Goal: Task Accomplishment & Management: Complete application form

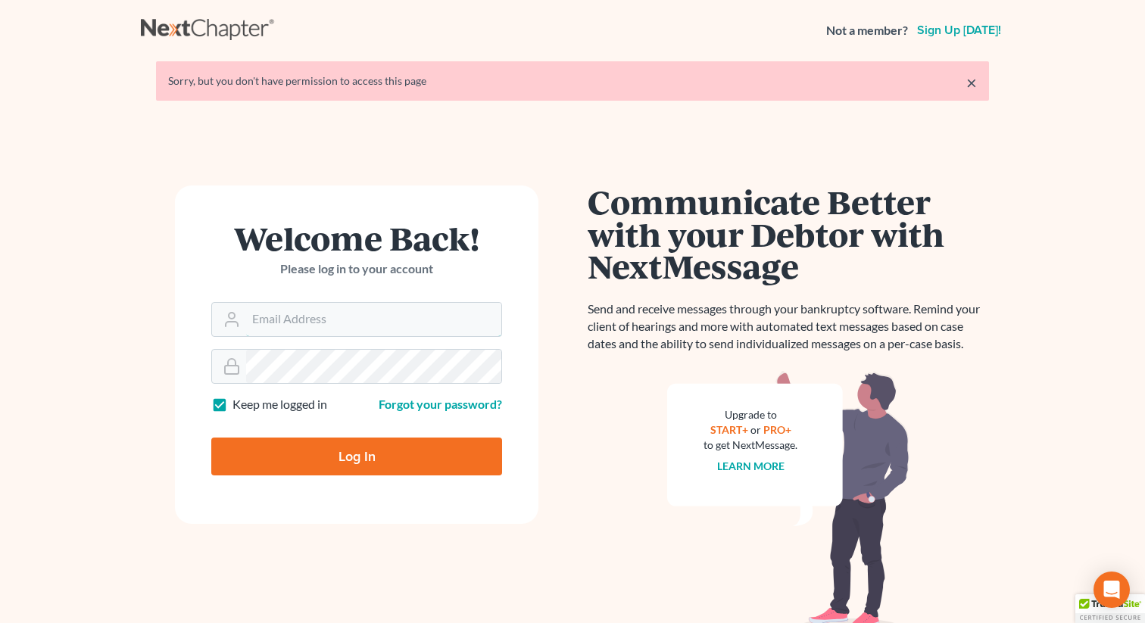
type input "[PERSON_NAME][EMAIL_ADDRESS][DOMAIN_NAME]"
click at [351, 443] on input "Log In" at bounding box center [356, 457] width 291 height 38
type input "Thinking..."
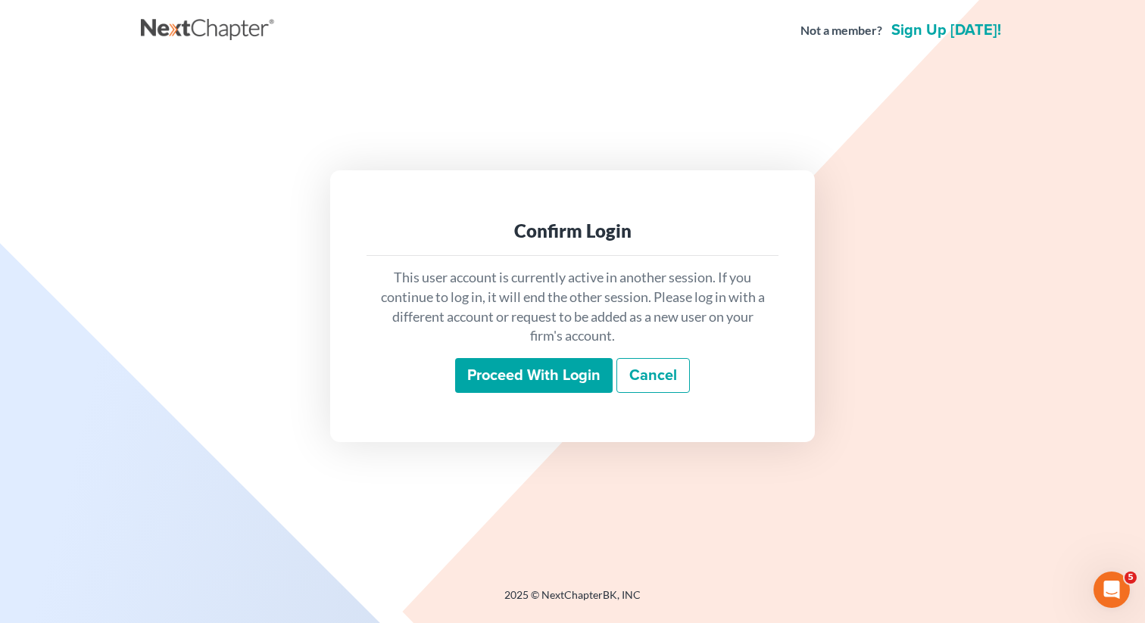
click at [479, 366] on input "Proceed with login" at bounding box center [534, 375] width 158 height 35
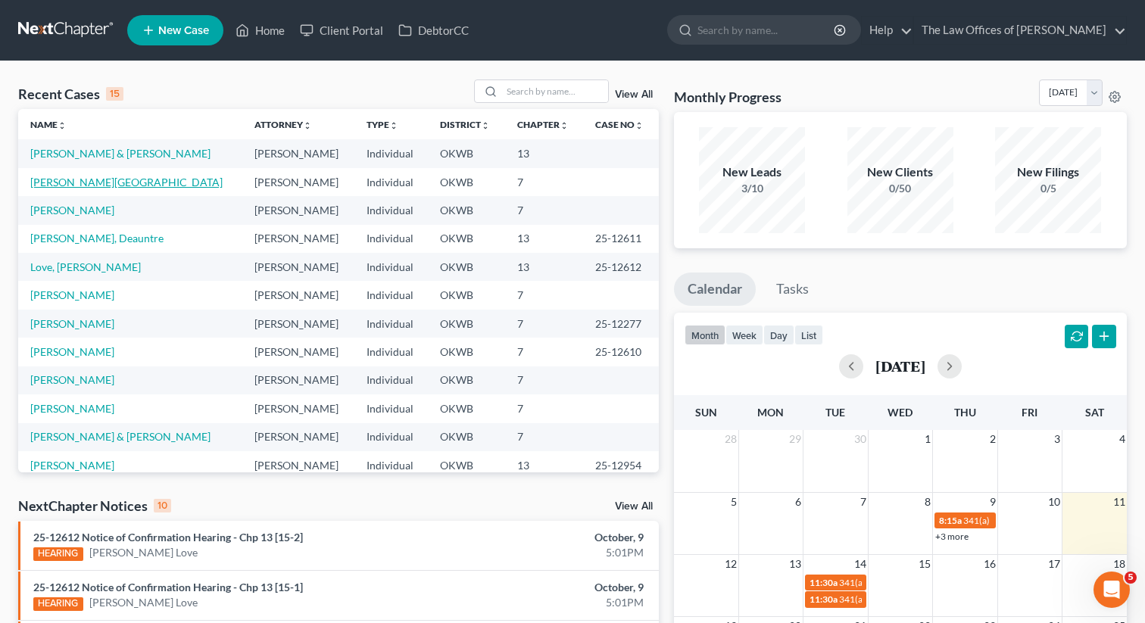
click at [75, 177] on link "Chanthavisouk, Kent" at bounding box center [126, 182] width 192 height 13
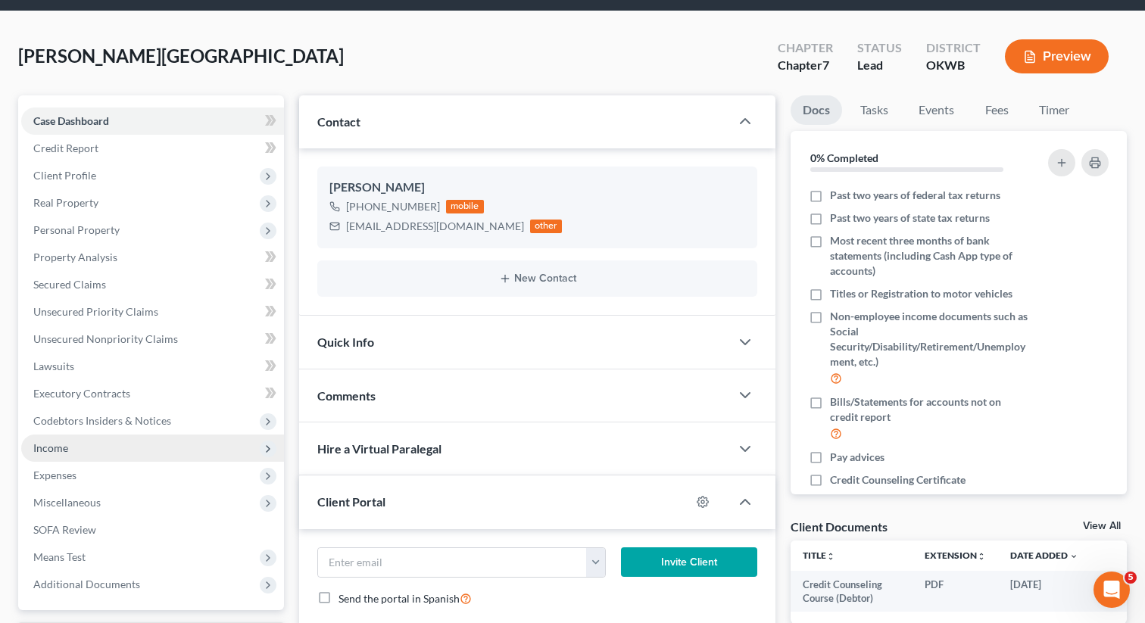
scroll to position [54, 0]
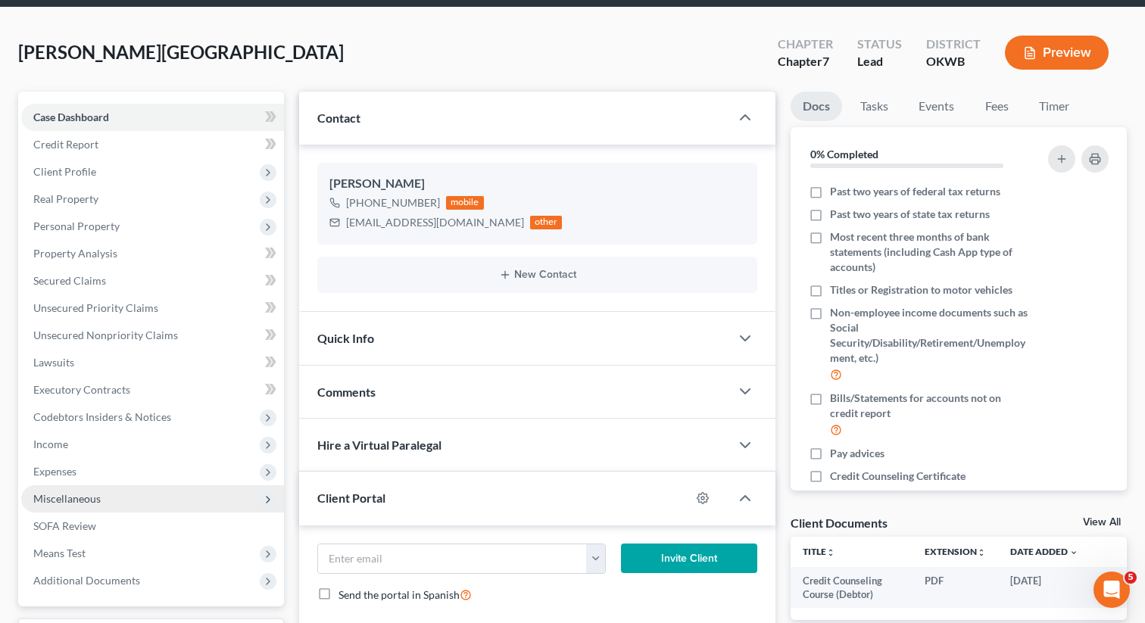
click at [75, 494] on span "Miscellaneous" at bounding box center [66, 498] width 67 height 13
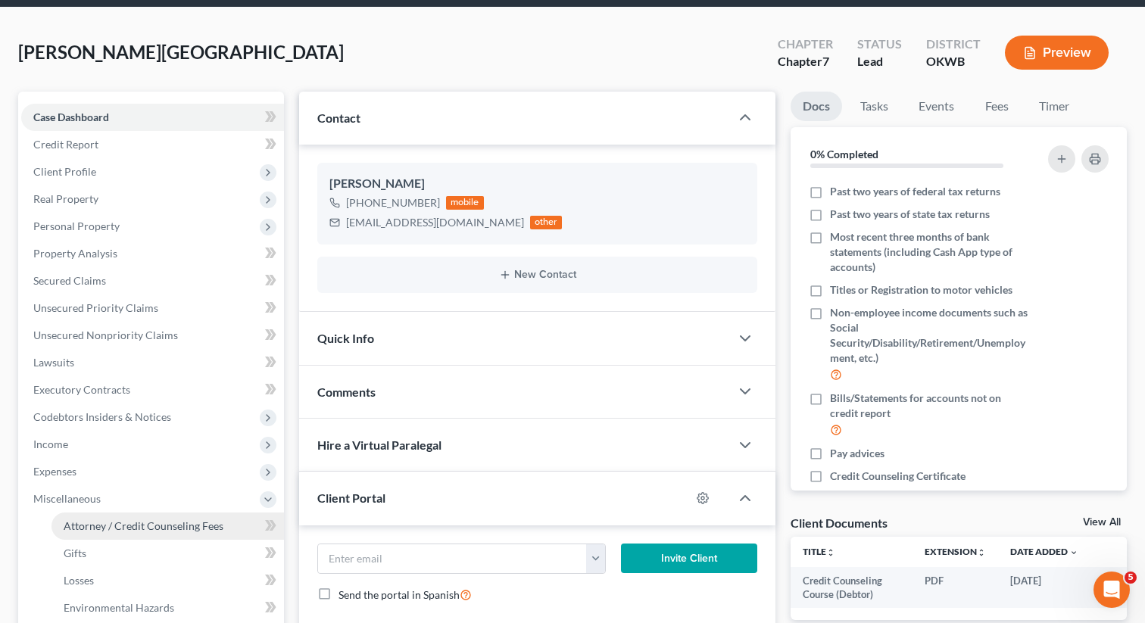
click at [90, 523] on span "Attorney / Credit Counseling Fees" at bounding box center [144, 526] width 160 height 13
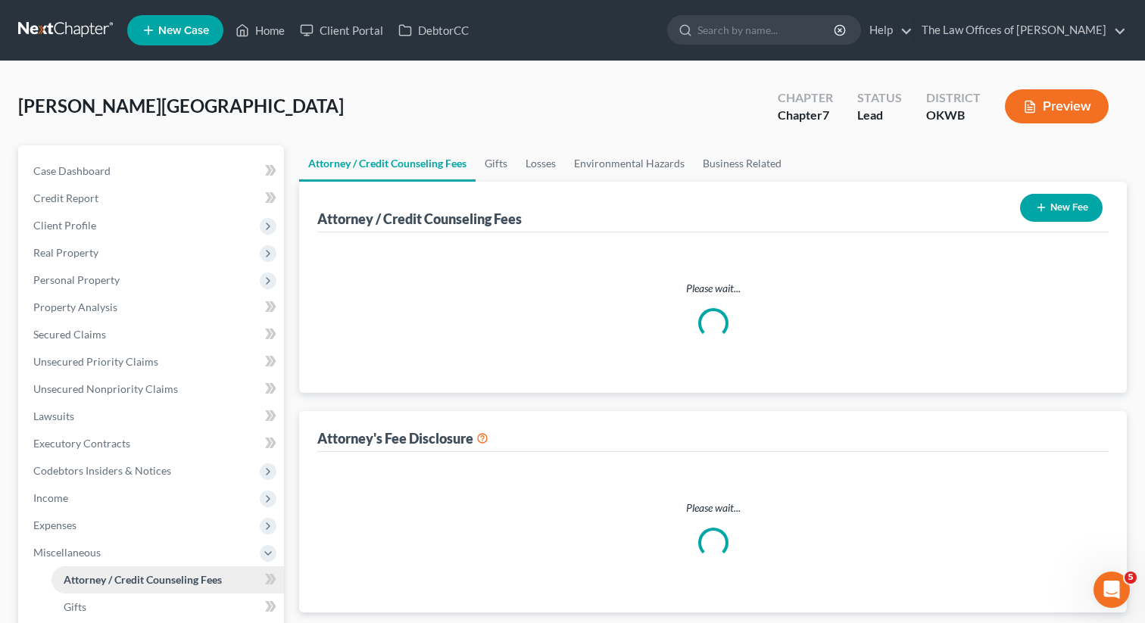
select select "0"
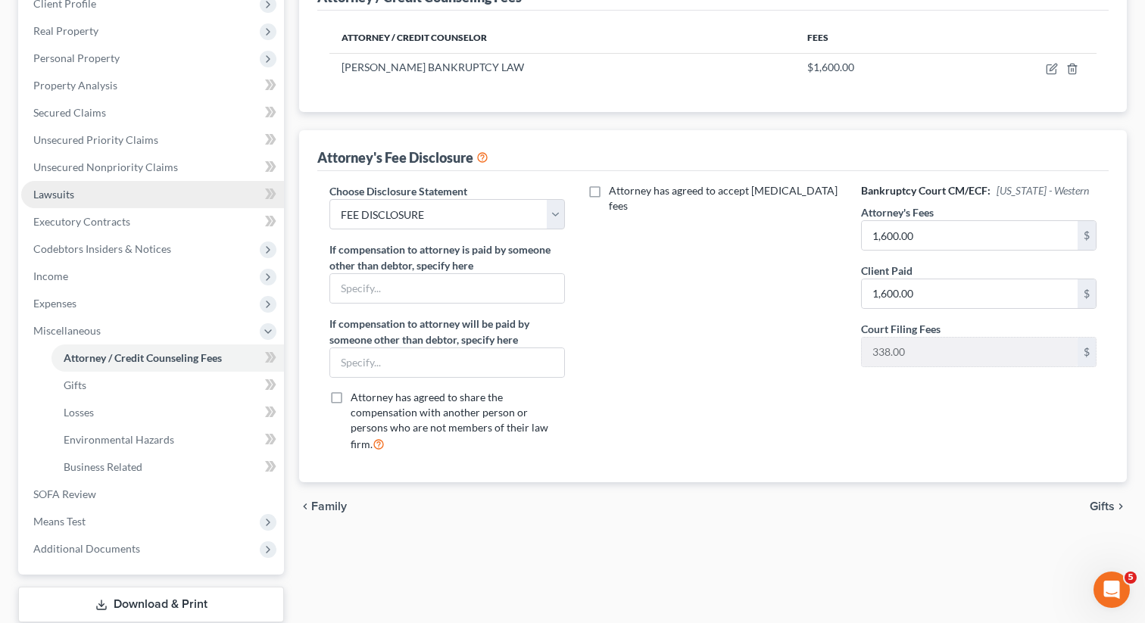
scroll to position [198, 0]
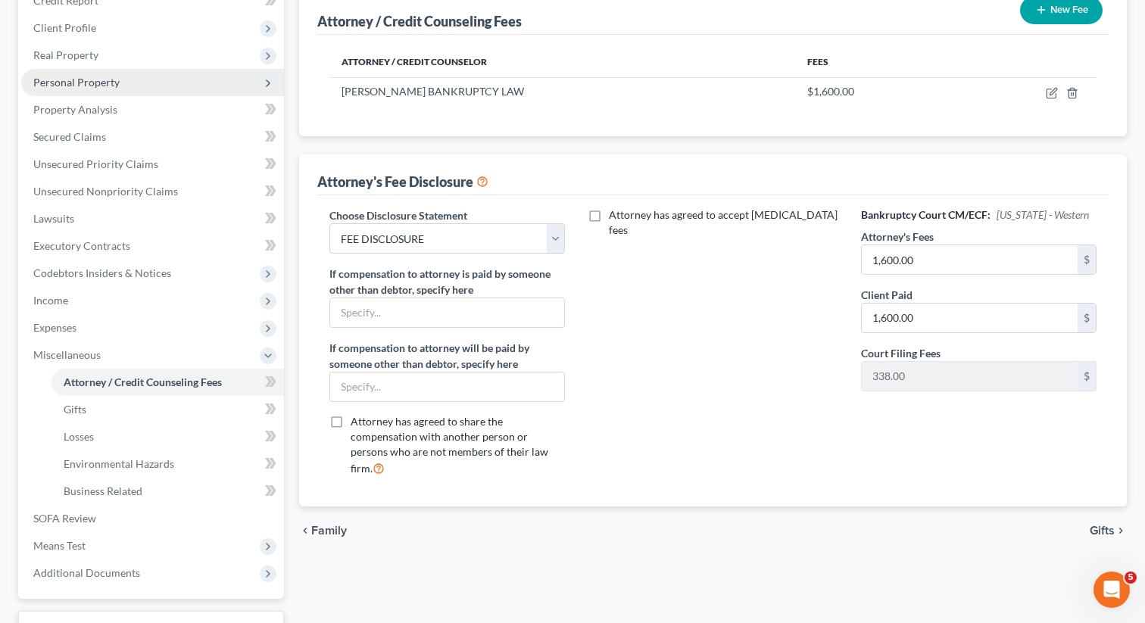
click at [92, 83] on span "Personal Property" at bounding box center [76, 82] width 86 height 13
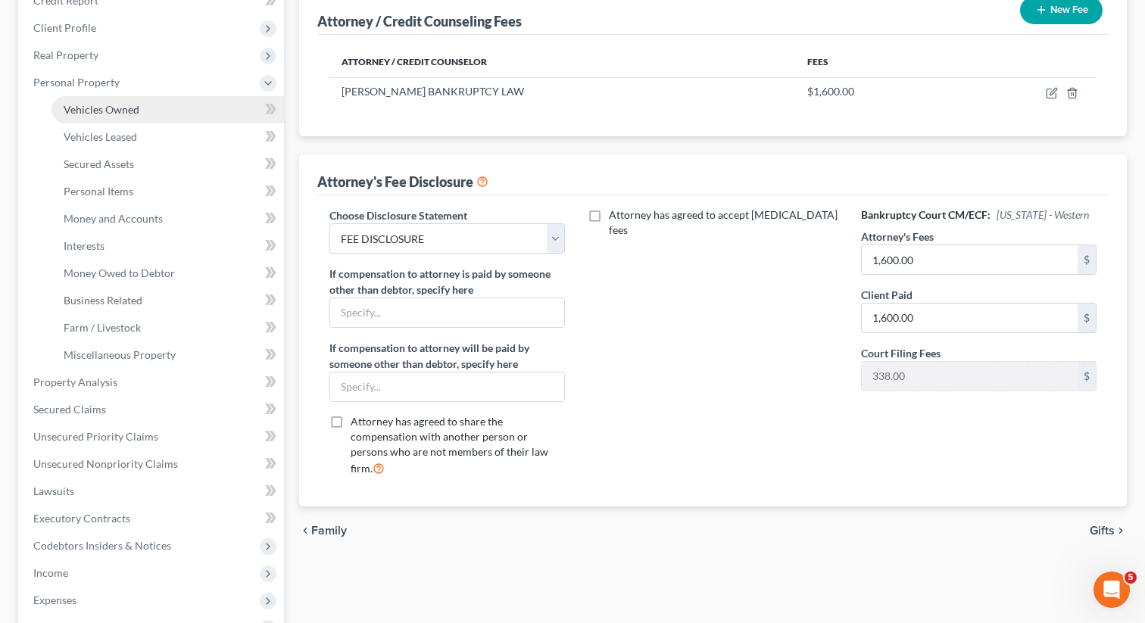
click at [123, 116] on link "Vehicles Owned" at bounding box center [168, 109] width 233 height 27
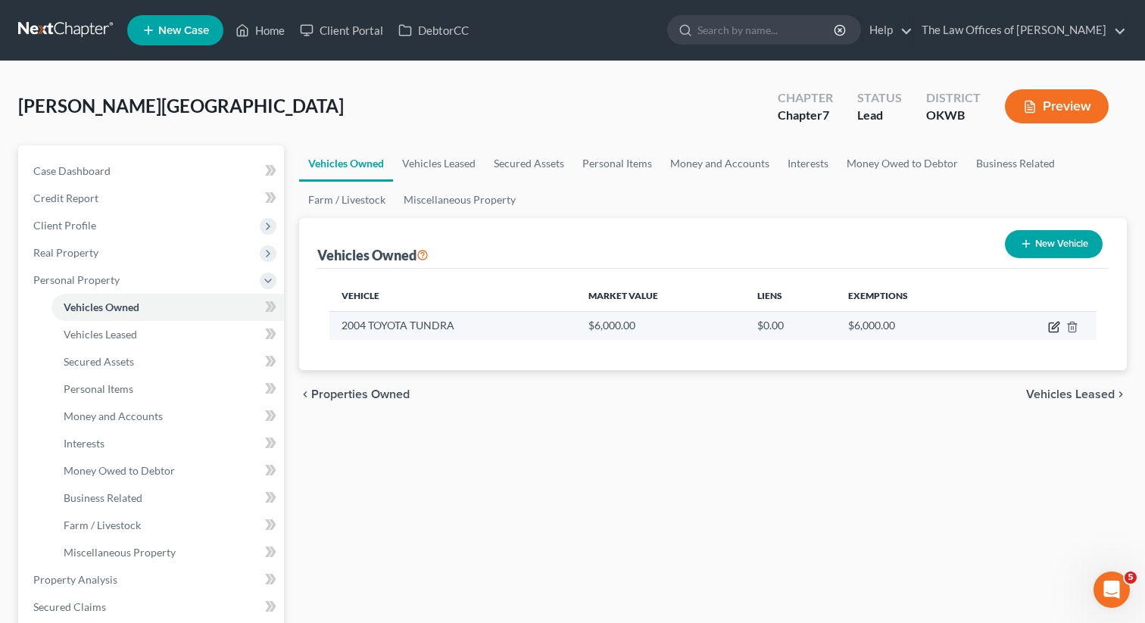
click at [1054, 330] on icon "button" at bounding box center [1054, 327] width 12 height 12
select select "0"
select select "22"
select select "3"
select select "0"
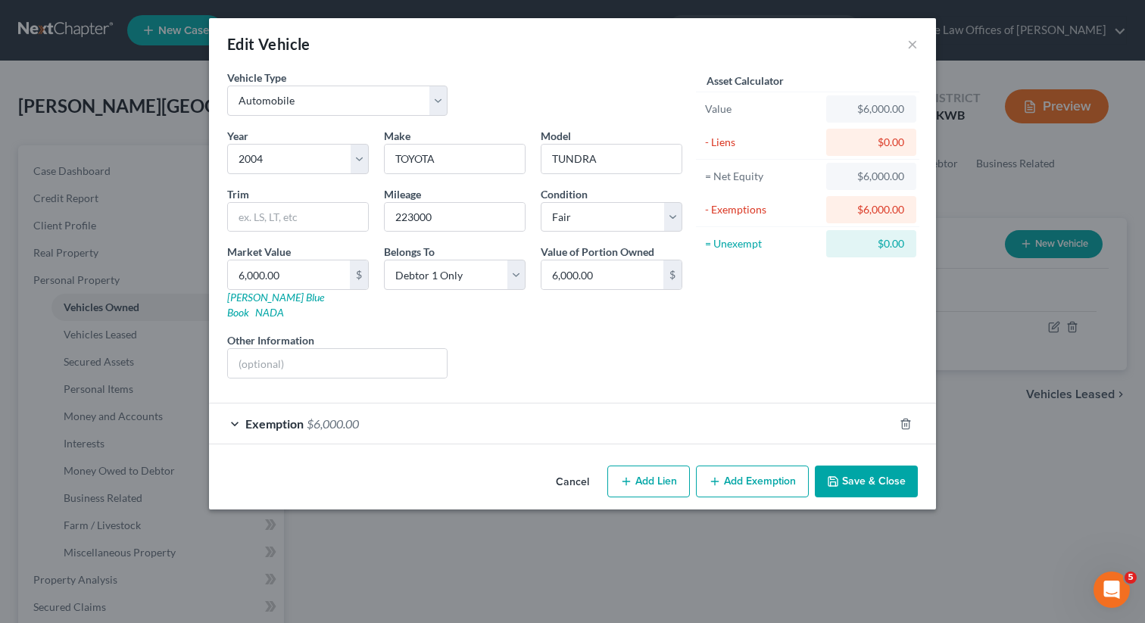
click at [750, 471] on button "Add Exemption" at bounding box center [752, 482] width 113 height 32
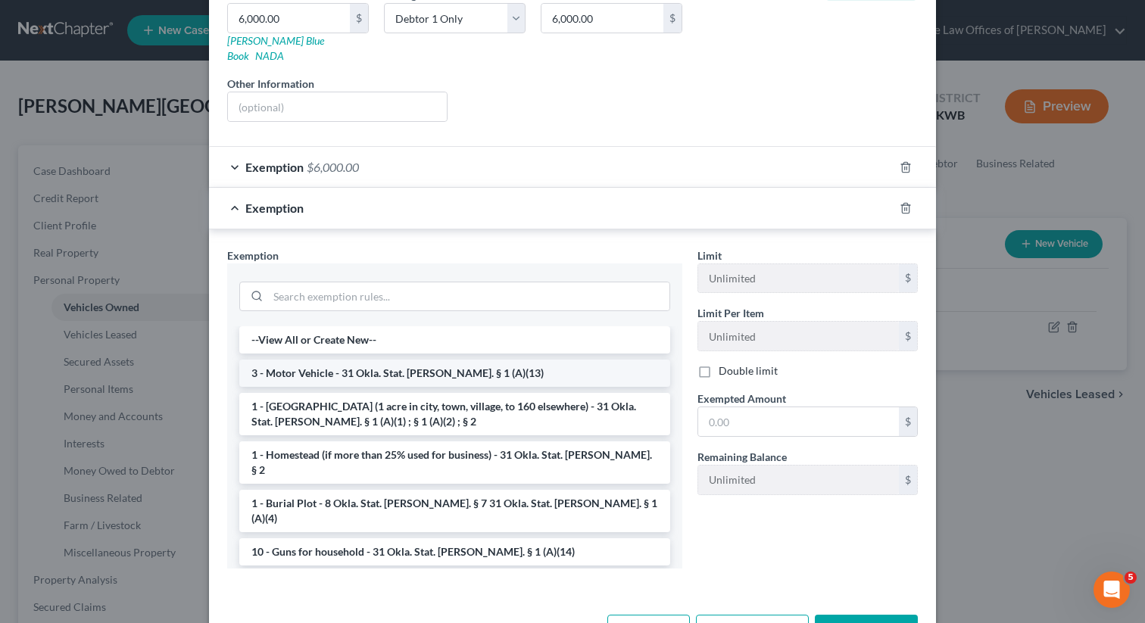
click at [492, 364] on li "3 - Motor Vehicle - 31 Okla. Stat. Ann. § 1 (A)(13)" at bounding box center [454, 373] width 431 height 27
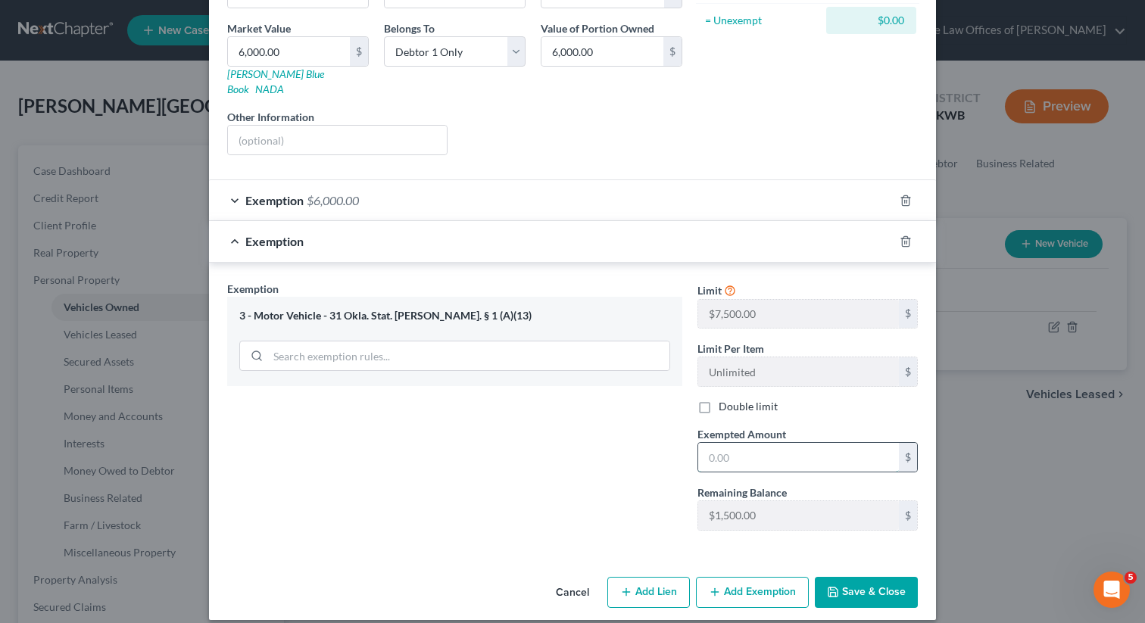
click at [739, 443] on input "text" at bounding box center [798, 457] width 201 height 29
type input "6,000"
click at [841, 577] on button "Save & Close" at bounding box center [866, 593] width 103 height 32
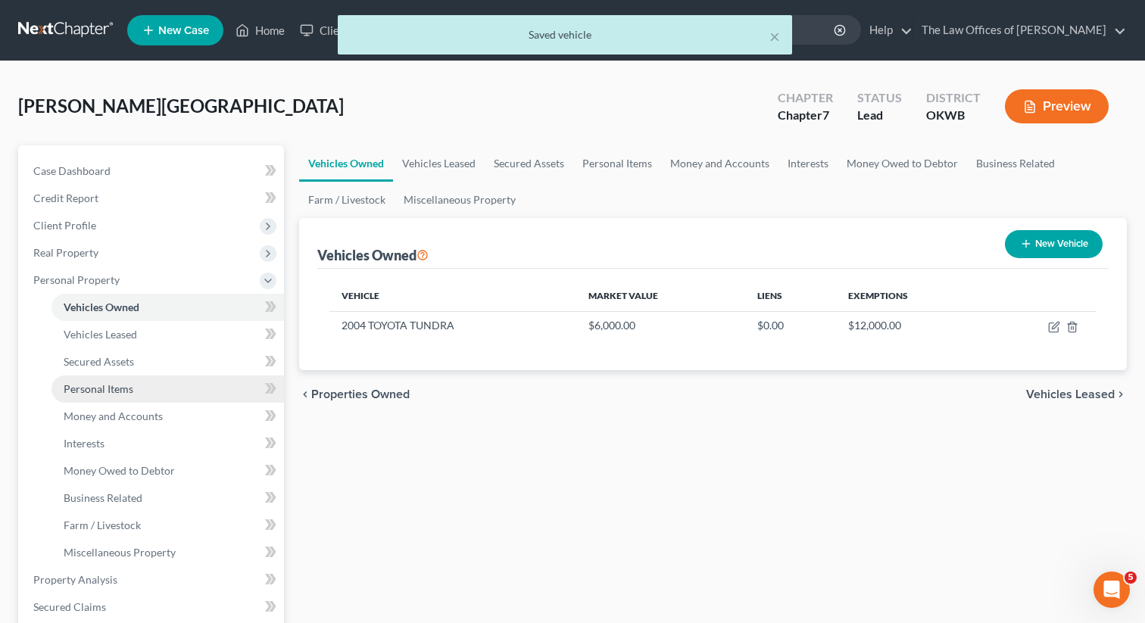
click at [91, 383] on span "Personal Items" at bounding box center [99, 389] width 70 height 13
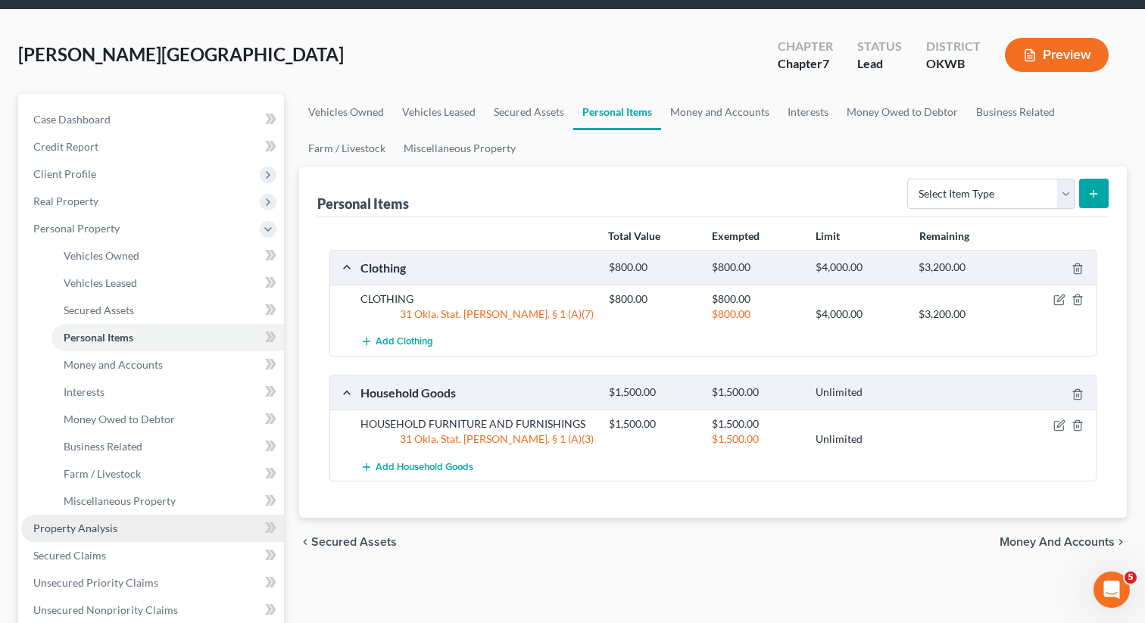
scroll to position [51, 0]
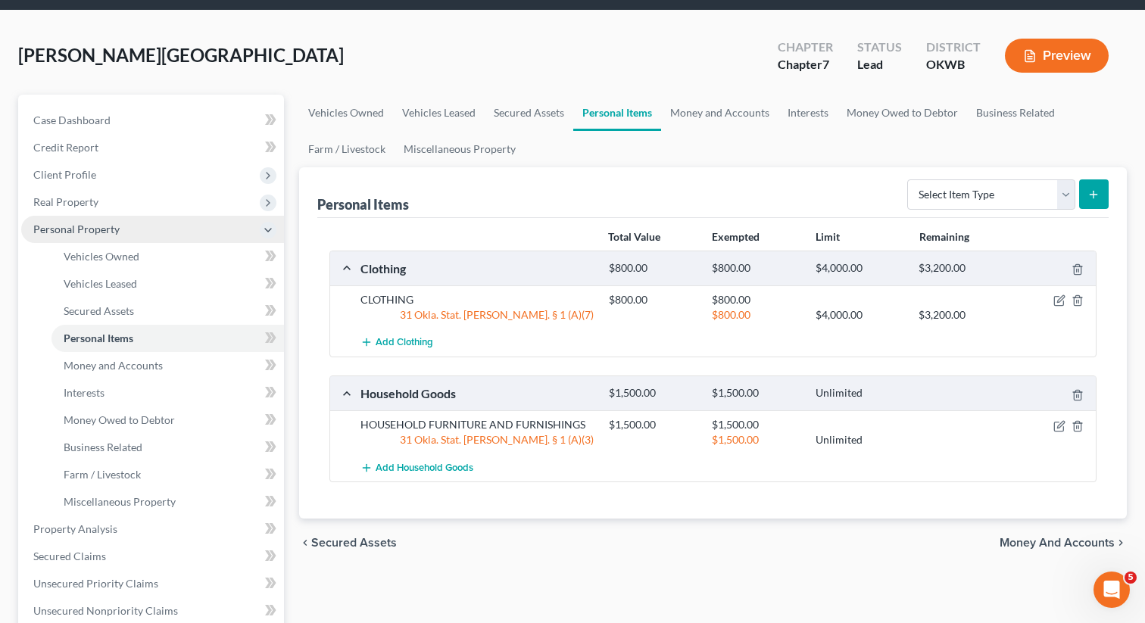
click at [99, 233] on span "Personal Property" at bounding box center [76, 229] width 86 height 13
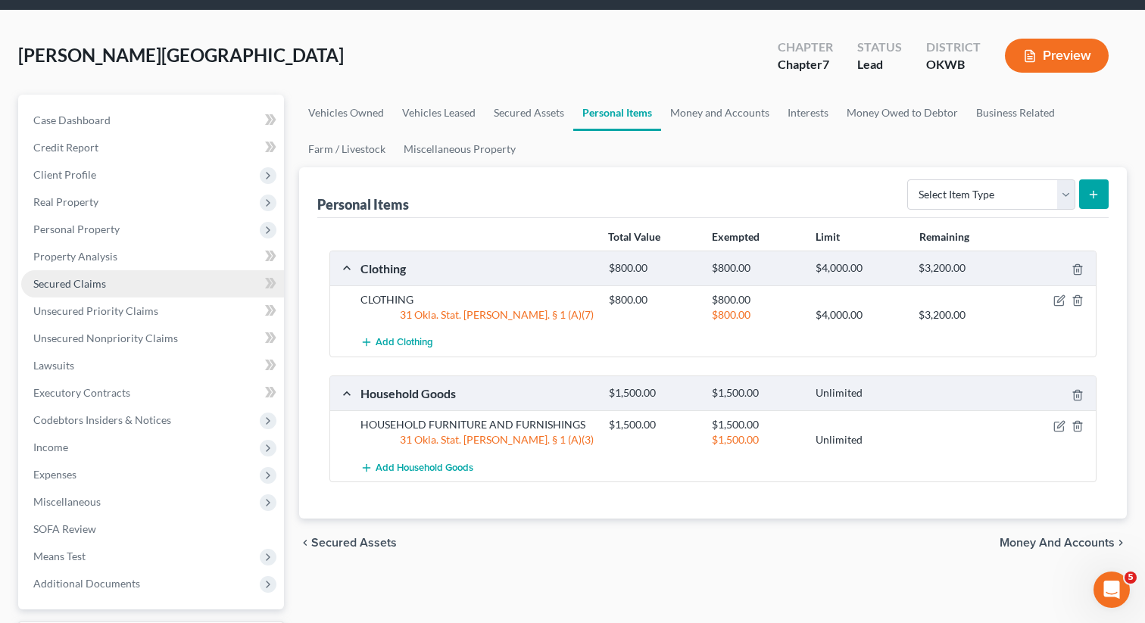
click at [85, 281] on span "Secured Claims" at bounding box center [69, 283] width 73 height 13
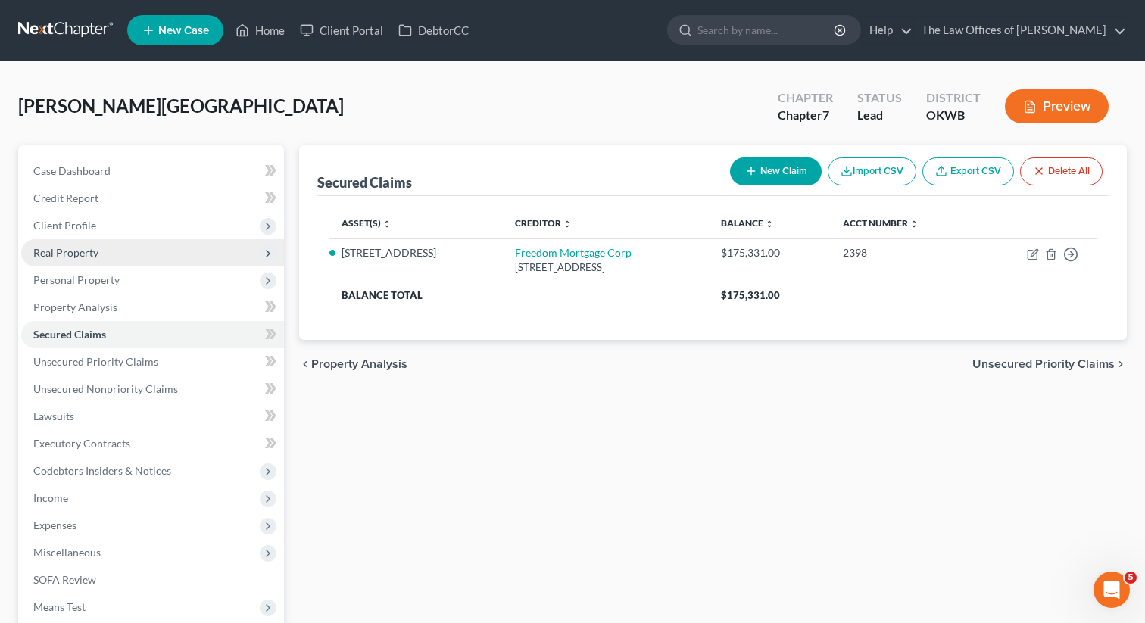
click at [83, 251] on span "Real Property" at bounding box center [65, 252] width 65 height 13
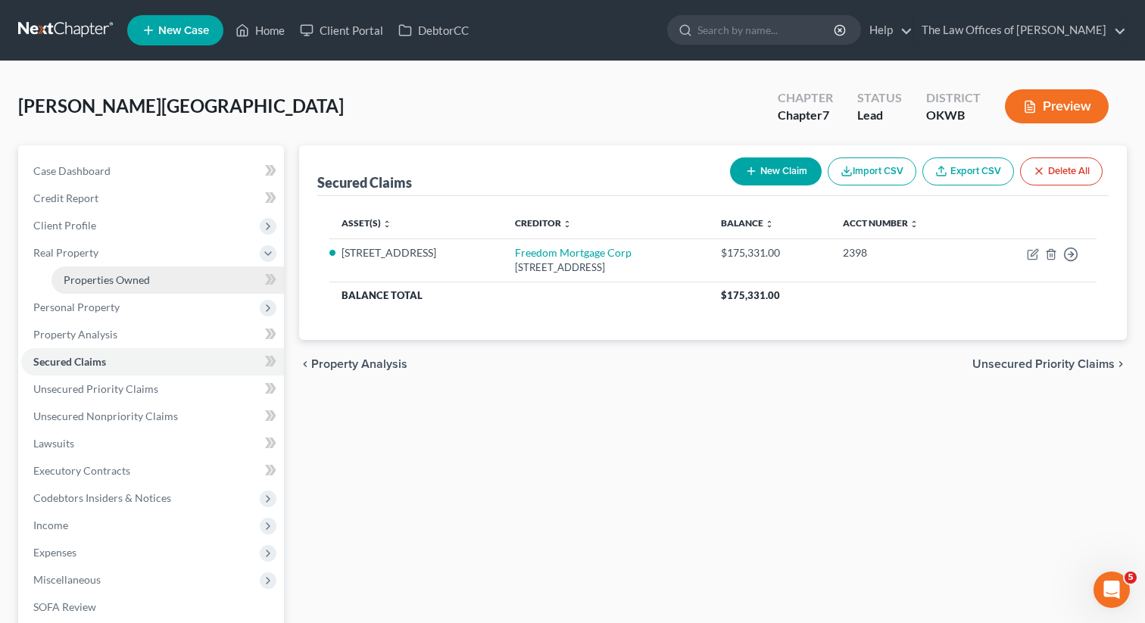
click at [149, 284] on link "Properties Owned" at bounding box center [168, 280] width 233 height 27
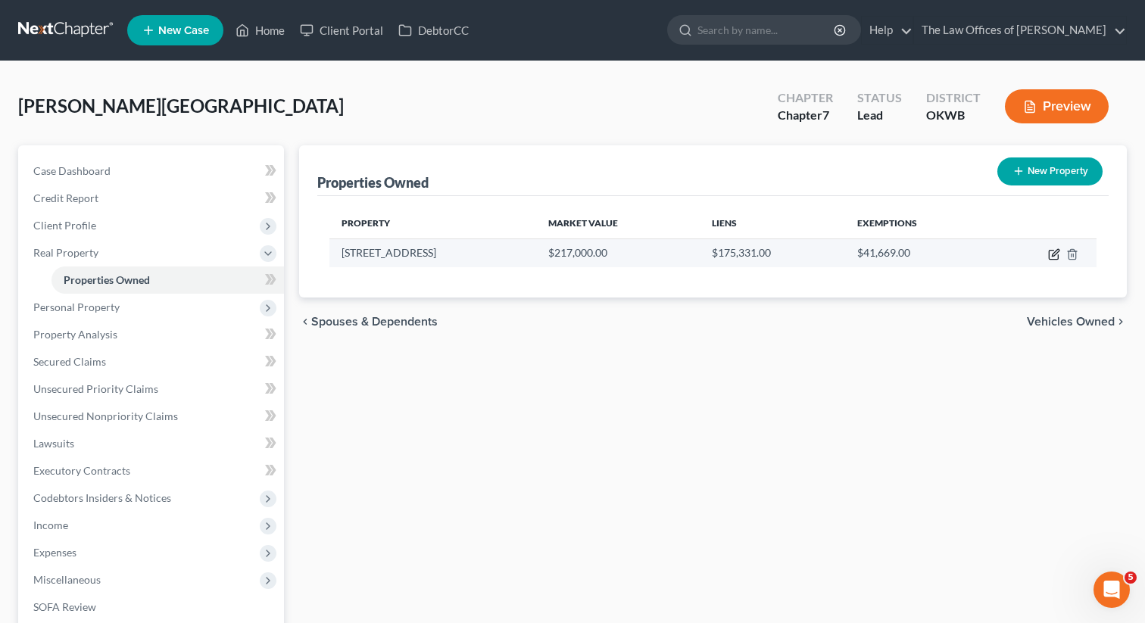
click at [1056, 251] on icon "button" at bounding box center [1055, 252] width 7 height 7
select select "37"
select select "3"
select select "0"
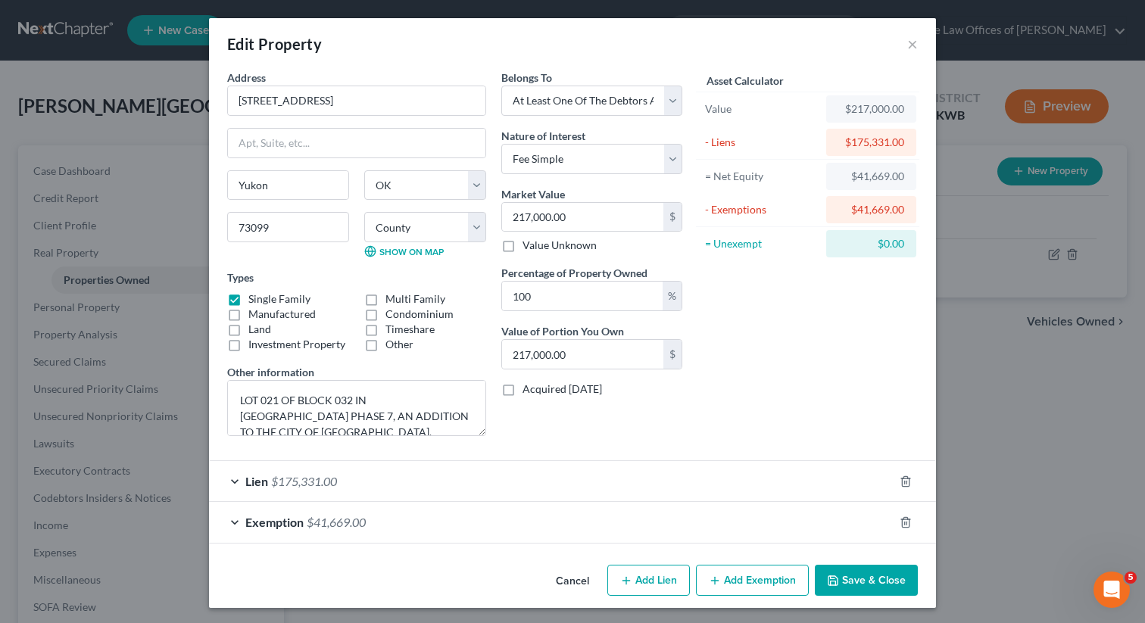
click at [841, 578] on button "Save & Close" at bounding box center [866, 581] width 103 height 32
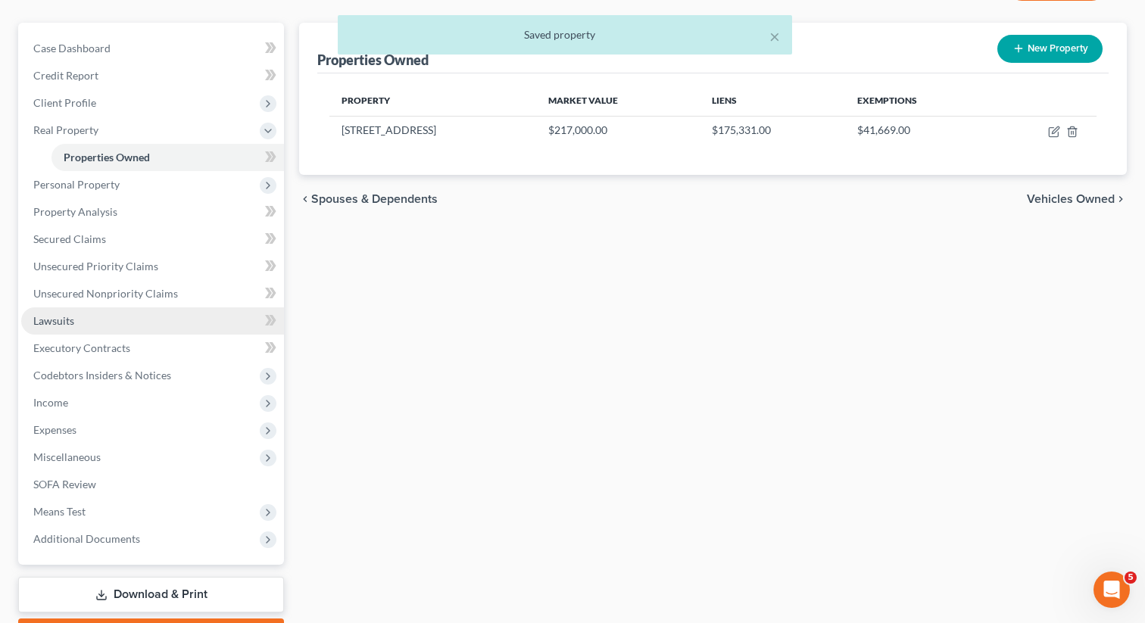
scroll to position [208, 0]
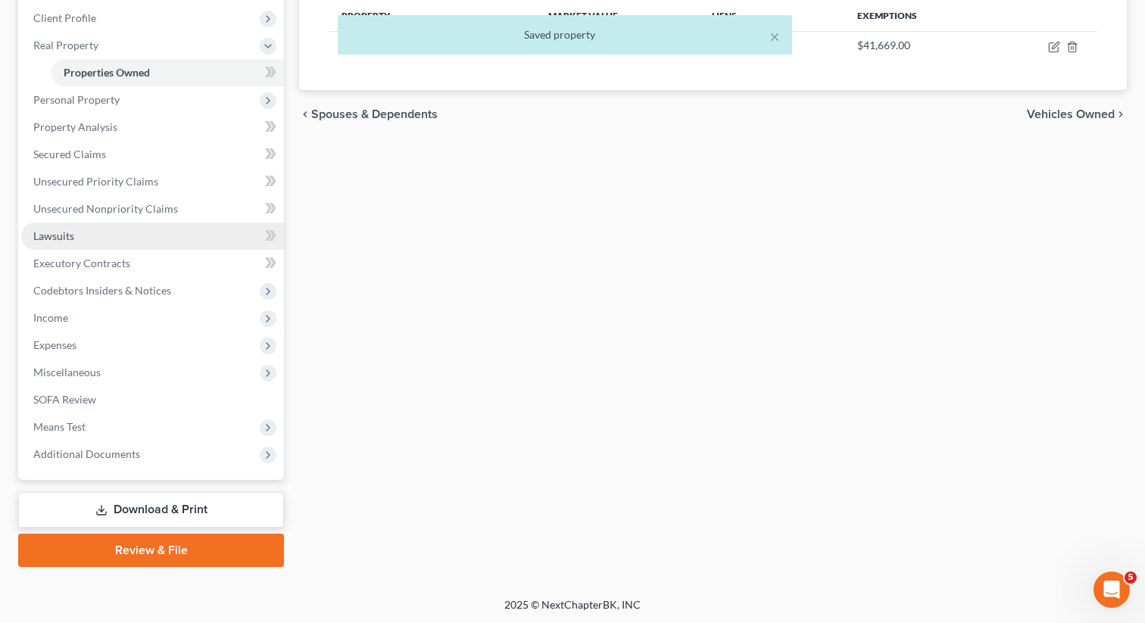
click at [142, 435] on span "Means Test" at bounding box center [152, 427] width 263 height 27
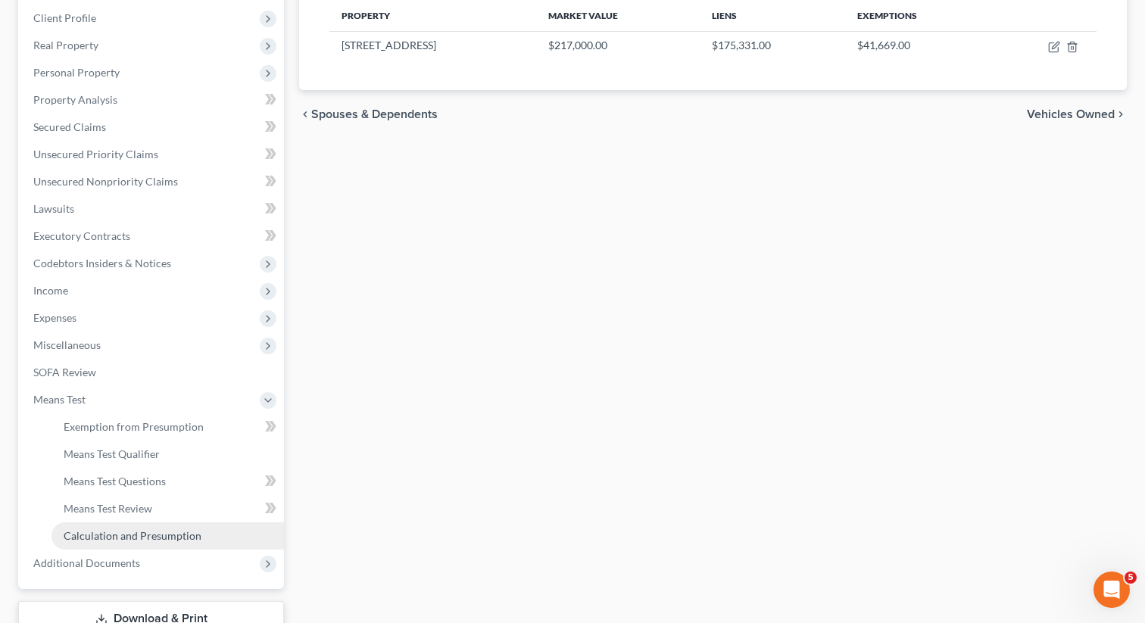
click at [139, 530] on span "Calculation and Presumption" at bounding box center [133, 535] width 138 height 13
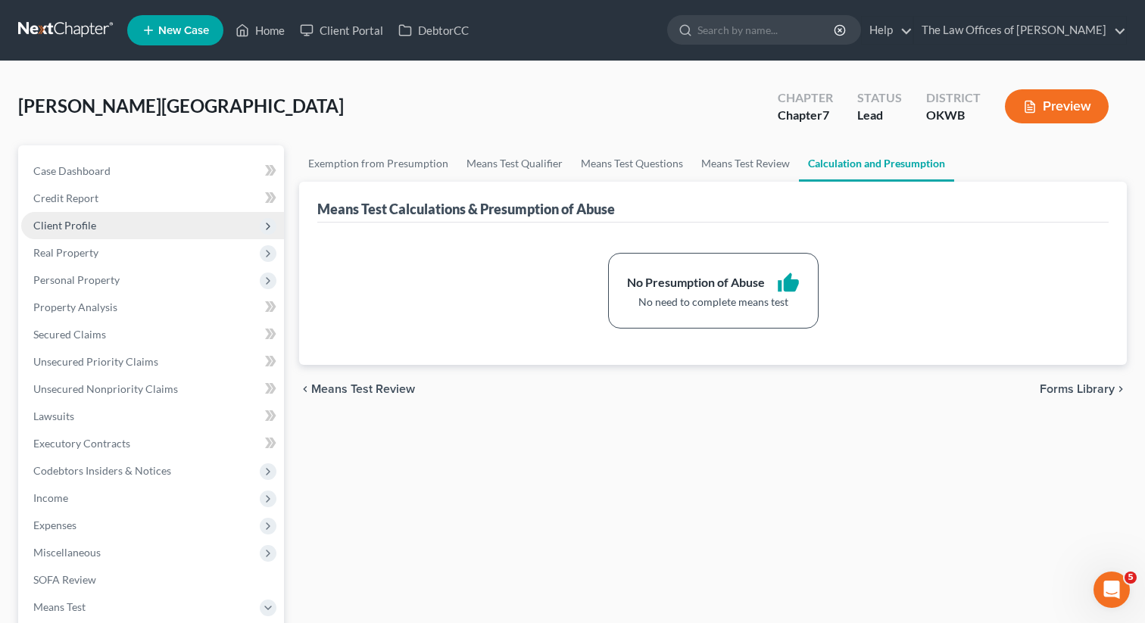
click at [114, 223] on span "Client Profile" at bounding box center [152, 225] width 263 height 27
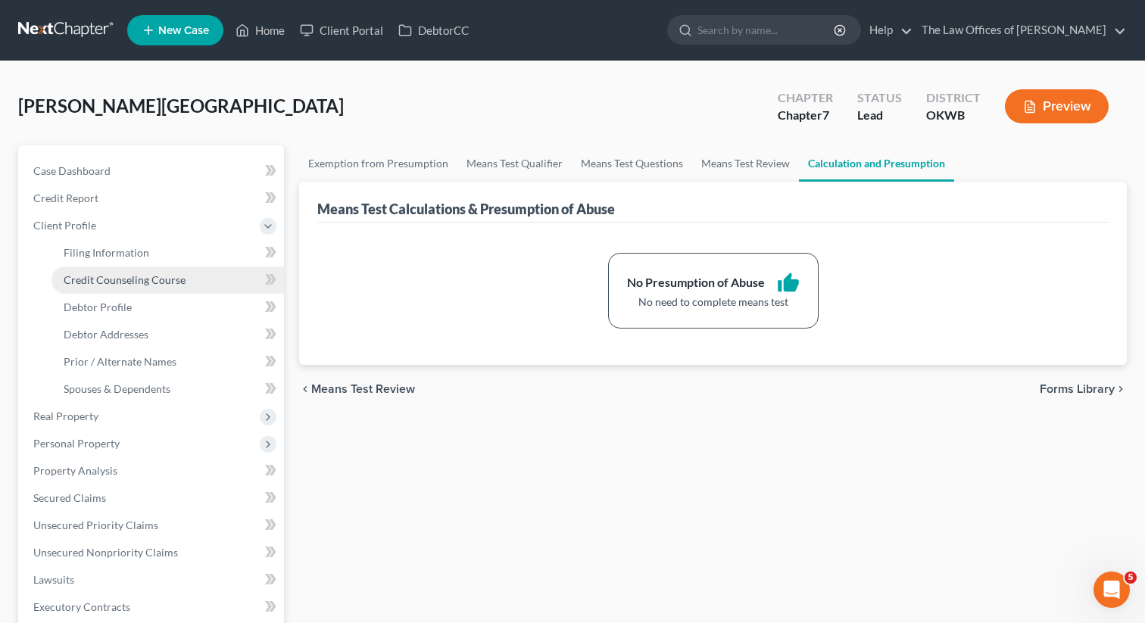
click at [127, 272] on link "Credit Counseling Course" at bounding box center [168, 280] width 233 height 27
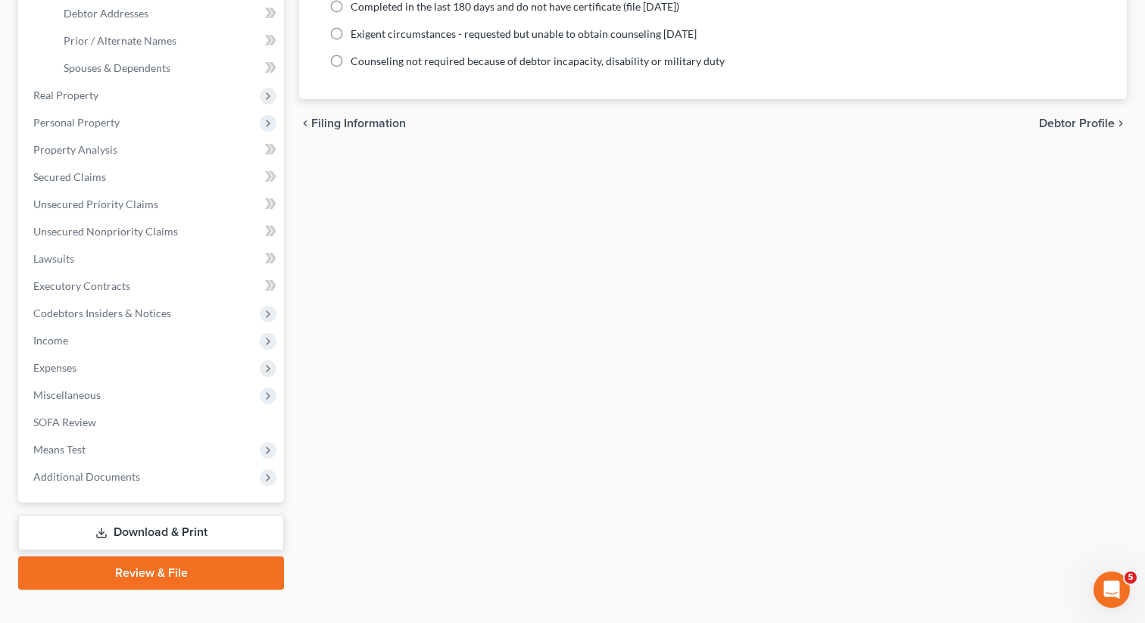
scroll to position [344, 0]
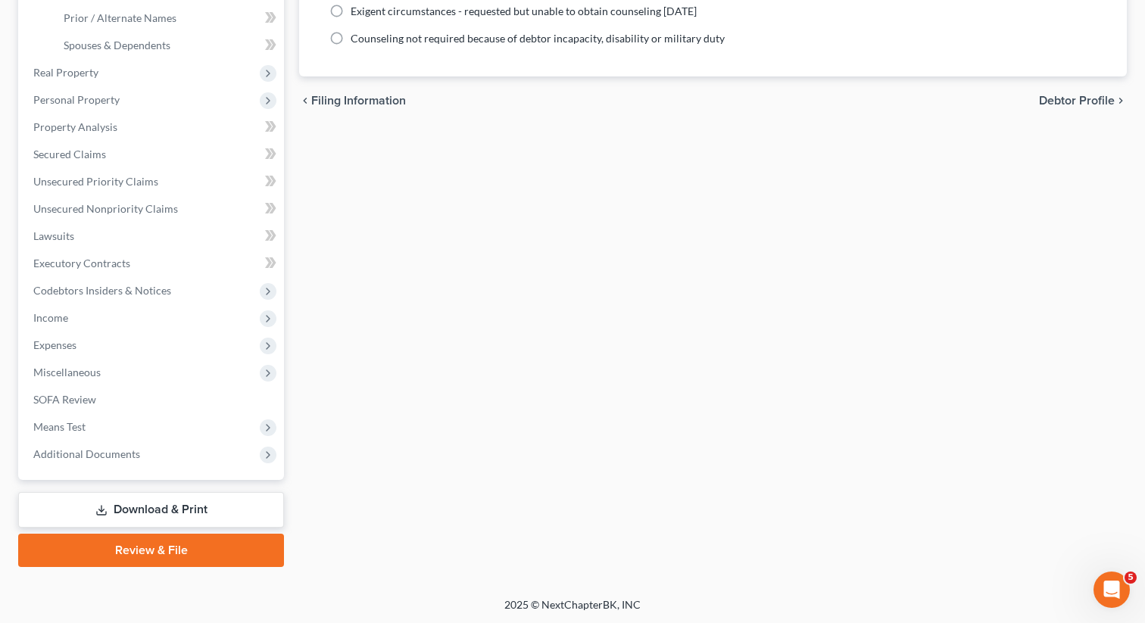
click at [150, 551] on link "Review & File" at bounding box center [151, 550] width 266 height 33
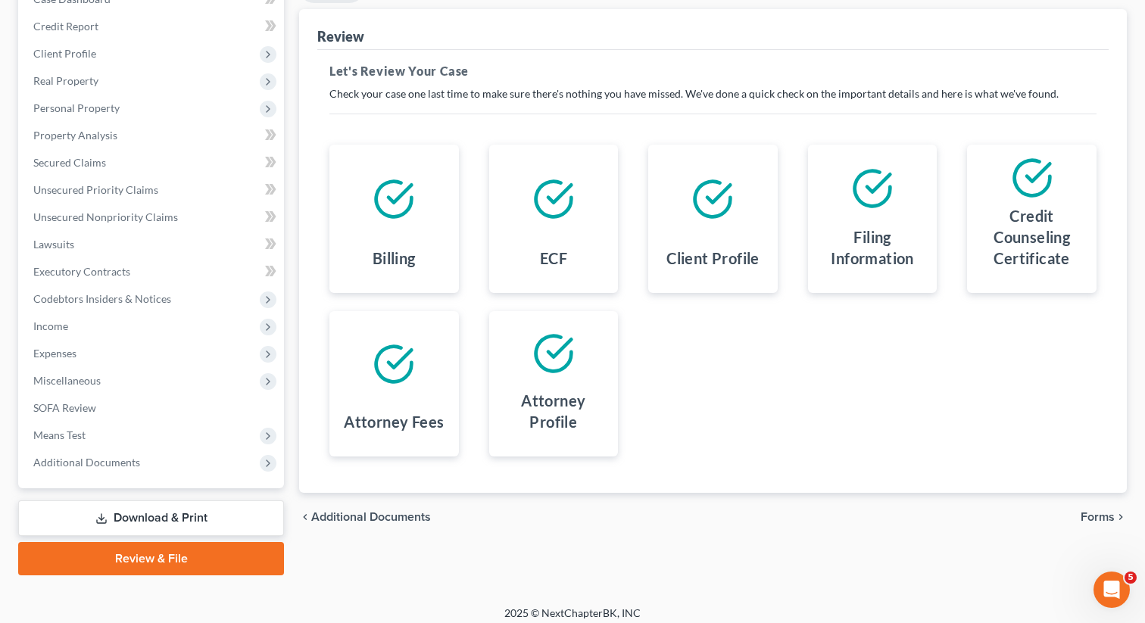
scroll to position [180, 0]
